Goal: Find contact information: Find contact information

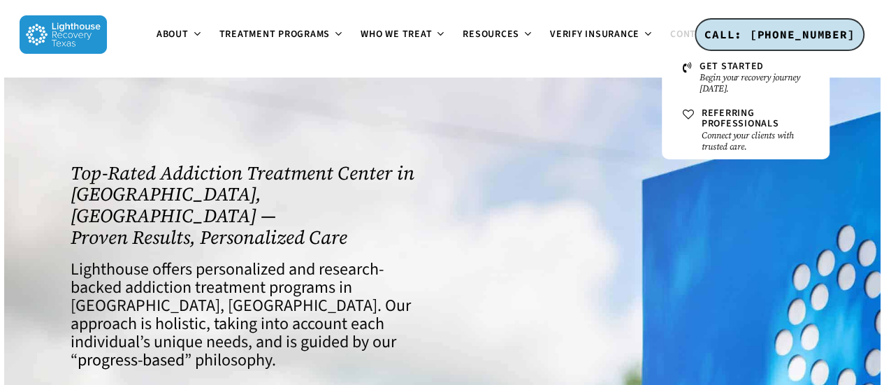
click at [691, 30] on span "Contact" at bounding box center [692, 34] width 43 height 14
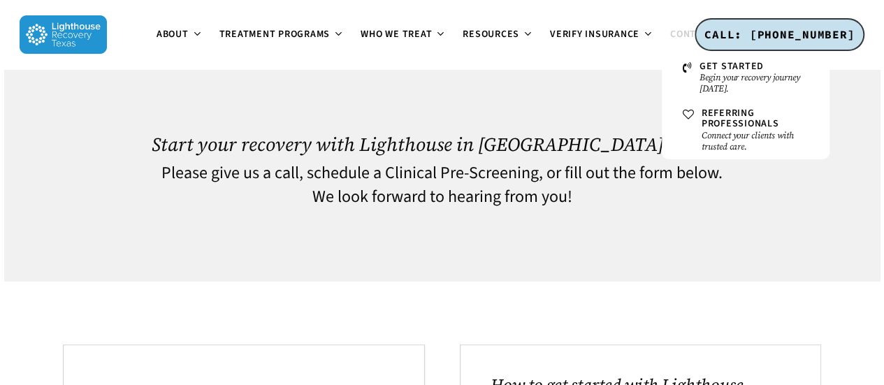
click at [694, 35] on span "Contact" at bounding box center [692, 34] width 43 height 14
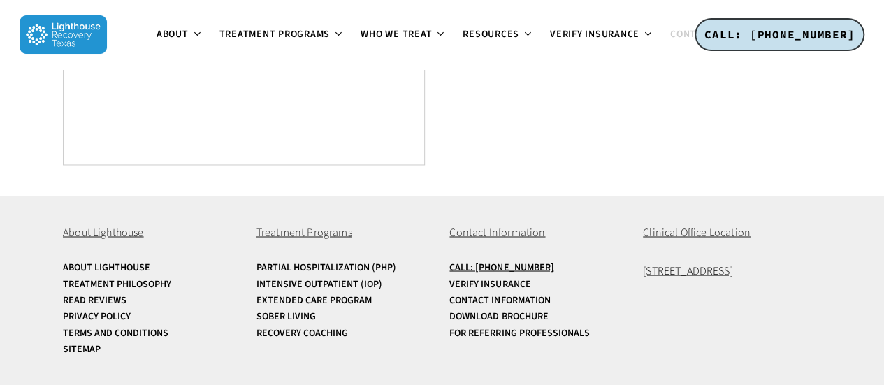
scroll to position [1094, 0]
